Goal: Find specific page/section: Find specific page/section

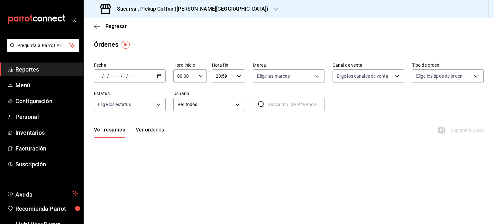
click at [37, 70] on span "Reportes" at bounding box center [46, 69] width 63 height 9
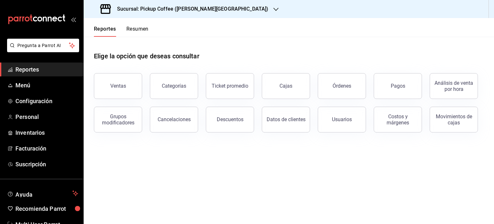
click at [141, 32] on button "Resumen" at bounding box center [137, 31] width 22 height 11
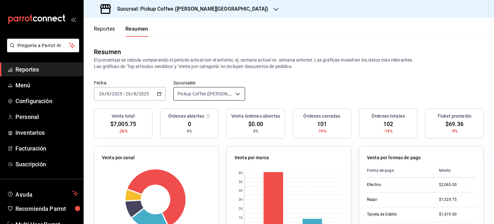
click at [238, 92] on body "Pregunta a Parrot AI Reportes Menú Configuración Personal Inventarios Facturaci…" at bounding box center [247, 112] width 494 height 224
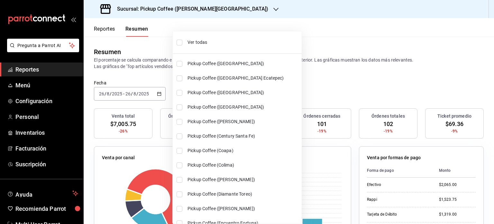
click at [206, 46] on li "Ver todas" at bounding box center [237, 42] width 129 height 17
type input "[object Object],[object Object],[object Object],[object Object],[object Object]…"
checkbox input "true"
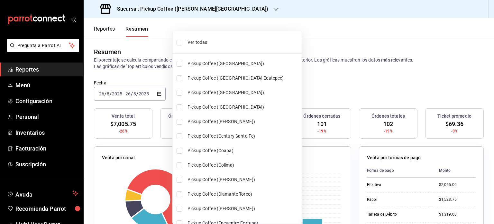
checkbox input "true"
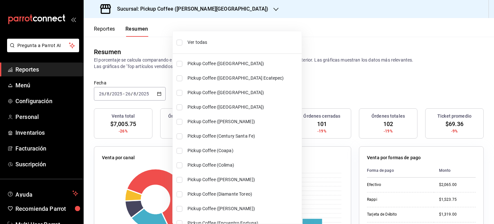
checkbox input "true"
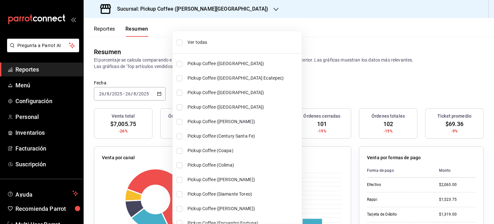
checkbox input "true"
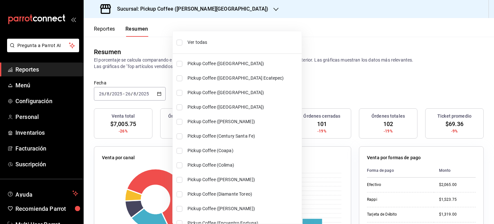
checkbox input "true"
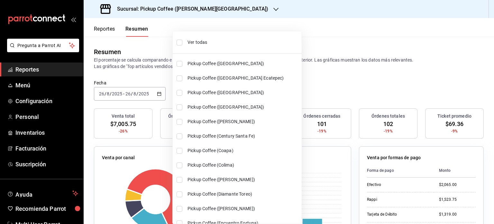
checkbox input "true"
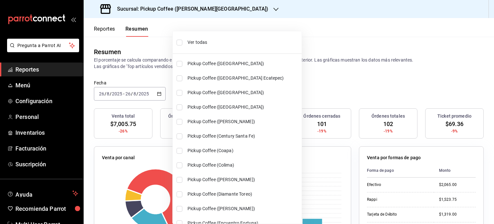
checkbox input "true"
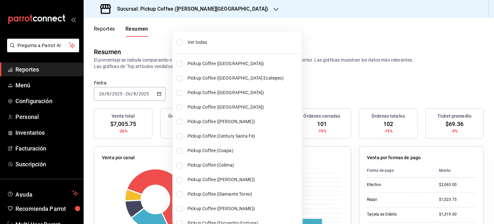
checkbox input "true"
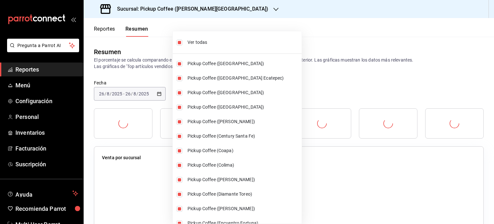
click at [321, 80] on div at bounding box center [247, 112] width 494 height 224
